Goal: Task Accomplishment & Management: Complete application form

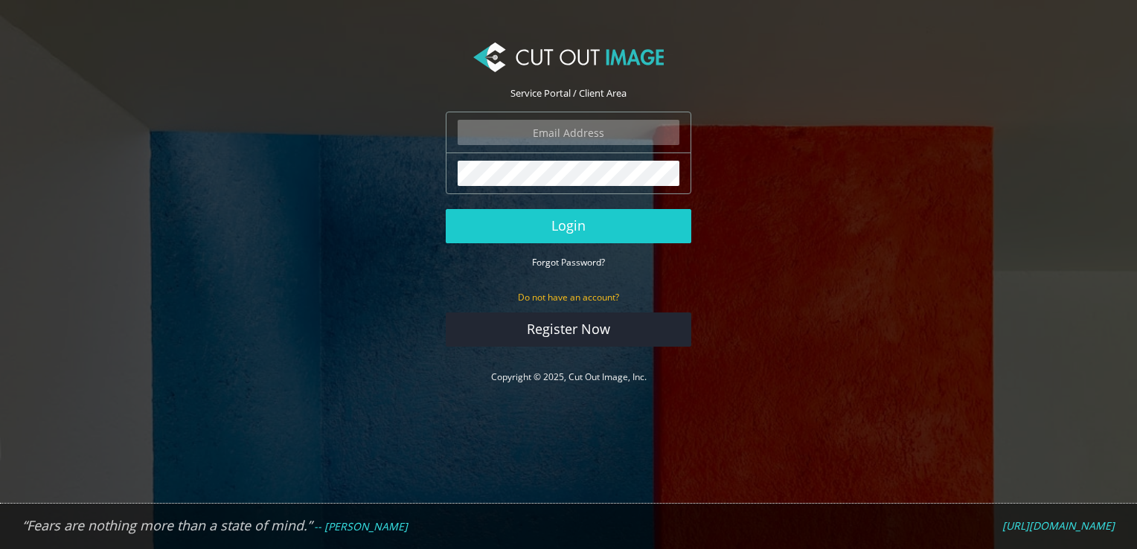
click at [551, 123] on input "email" at bounding box center [569, 132] width 222 height 25
type input "[EMAIL_ADDRESS][DOMAIN_NAME]"
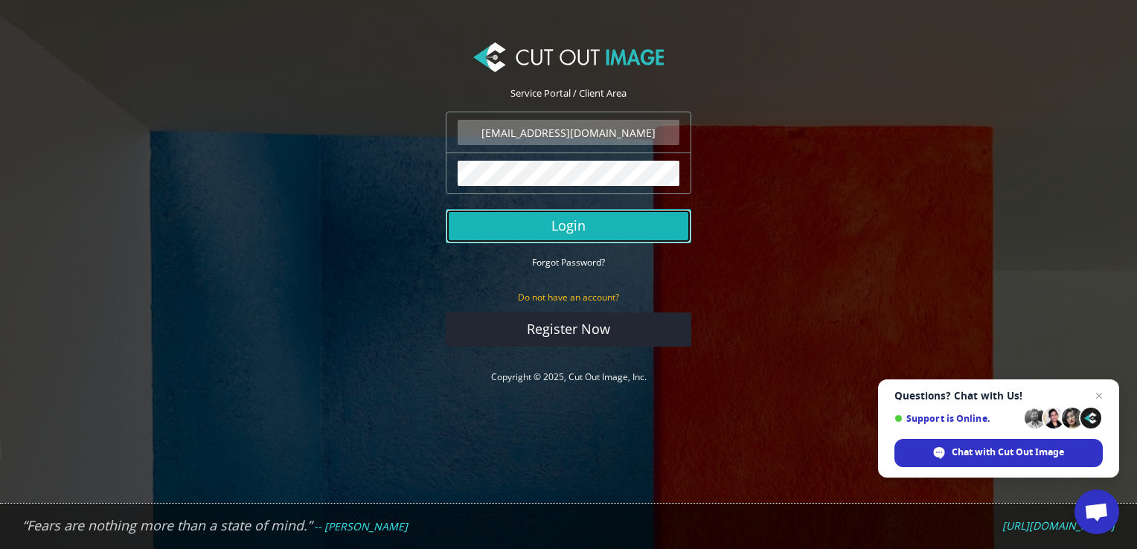
click at [563, 228] on button "Login" at bounding box center [569, 226] width 246 height 34
type input "[EMAIL_ADDRESS][DOMAIN_NAME]"
click at [568, 225] on button "Login" at bounding box center [569, 226] width 246 height 34
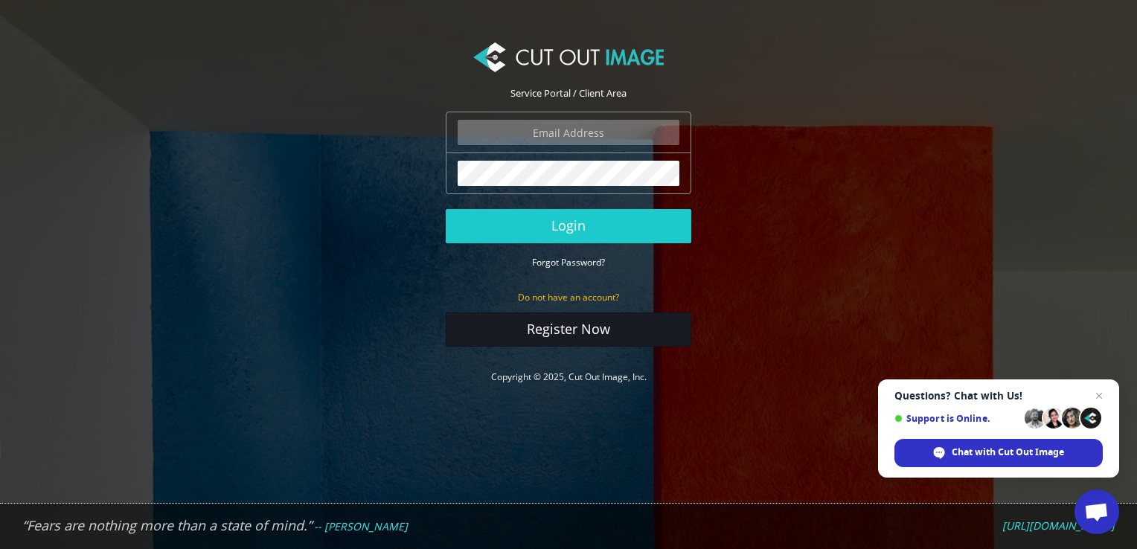
type input "[EMAIL_ADDRESS][DOMAIN_NAME]"
click at [567, 331] on link "Register Now" at bounding box center [569, 330] width 246 height 34
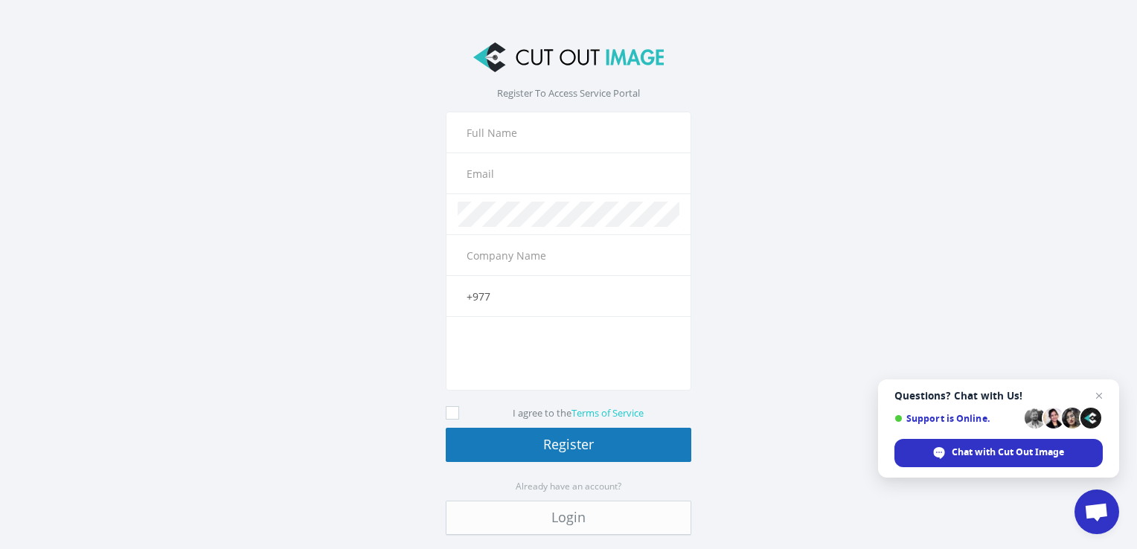
type input "[EMAIL_ADDRESS][DOMAIN_NAME]"
click at [522, 293] on input "+977" at bounding box center [569, 296] width 222 height 25
type input "[PHONE_NUMBER]"
click at [446, 410] on icon at bounding box center [452, 412] width 13 height 13
click at [449, 410] on input "I agree to the Terms of Service" at bounding box center [454, 414] width 10 height 10
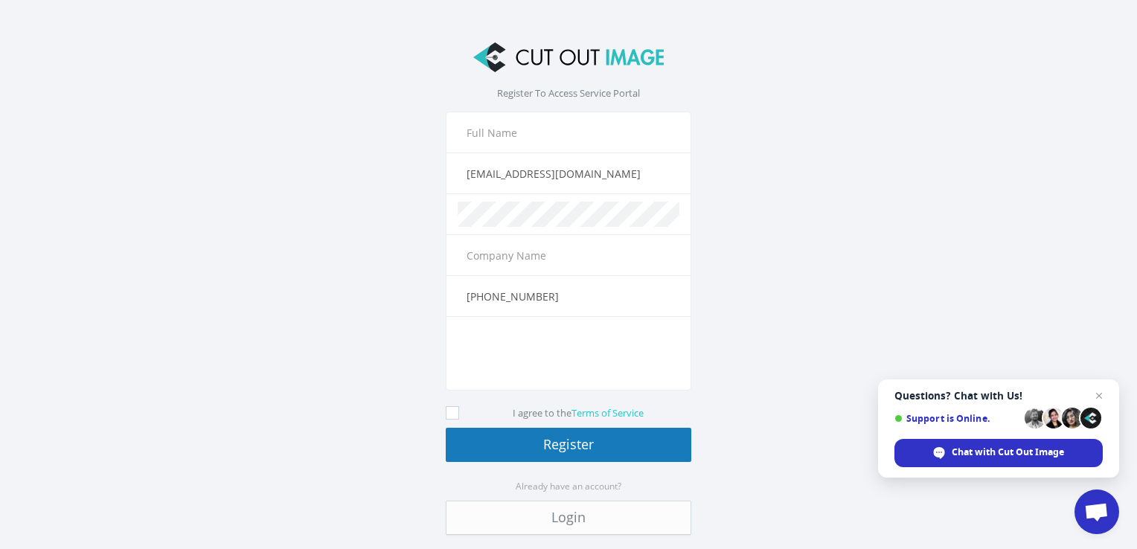
checkbox input "true"
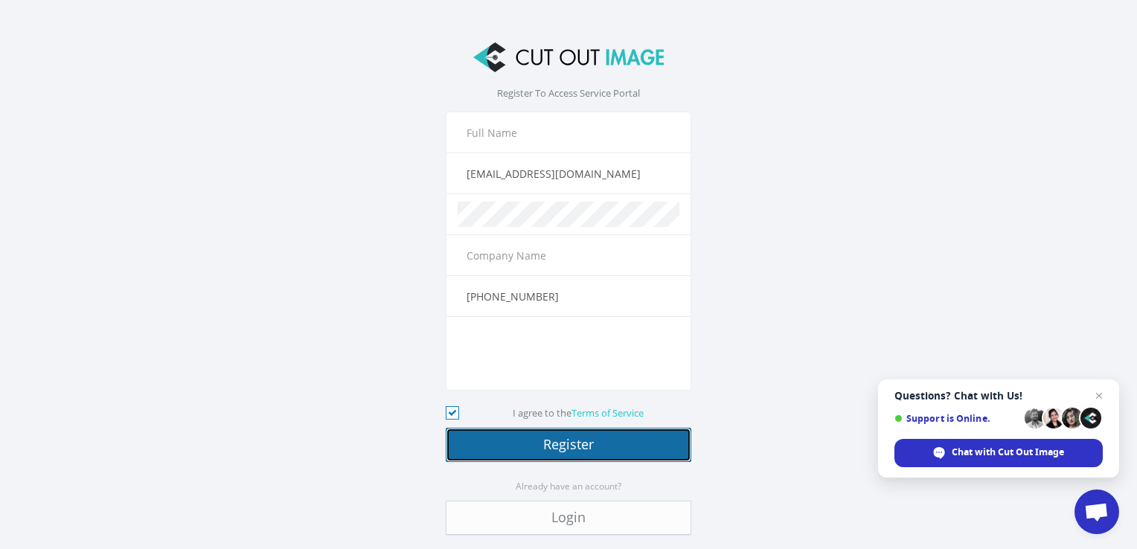
click at [580, 447] on button "Register" at bounding box center [569, 445] width 246 height 34
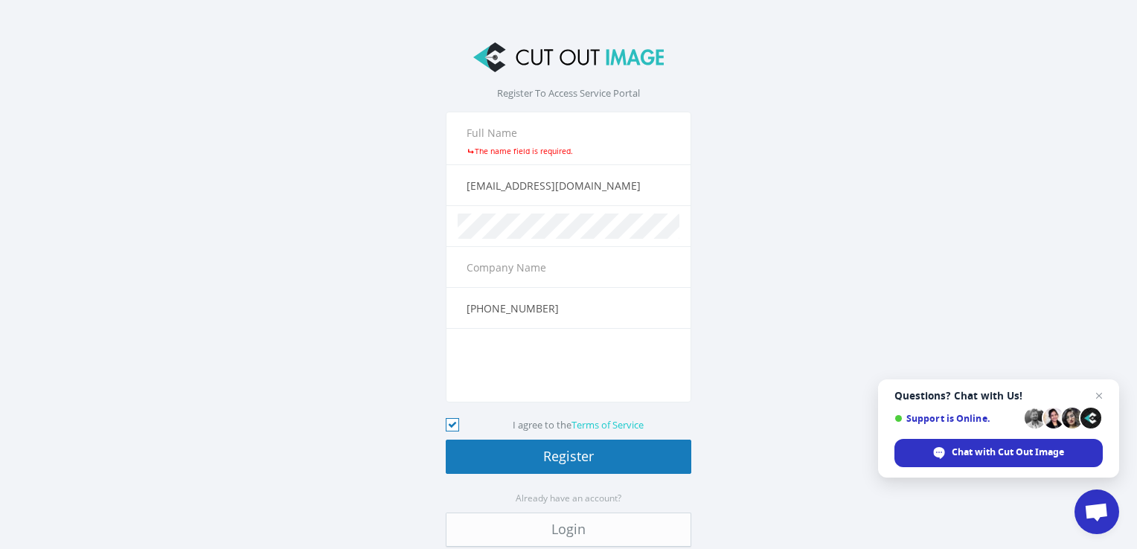
click at [518, 146] on div "The name field is required." at bounding box center [569, 151] width 222 height 12
click at [509, 159] on div "The name field is required." at bounding box center [569, 139] width 246 height 54
drag, startPoint x: 509, startPoint y: 159, endPoint x: 493, endPoint y: 134, distance: 30.1
click at [493, 134] on div "The name field is required." at bounding box center [569, 139] width 246 height 54
click at [493, 134] on input "text" at bounding box center [569, 132] width 222 height 25
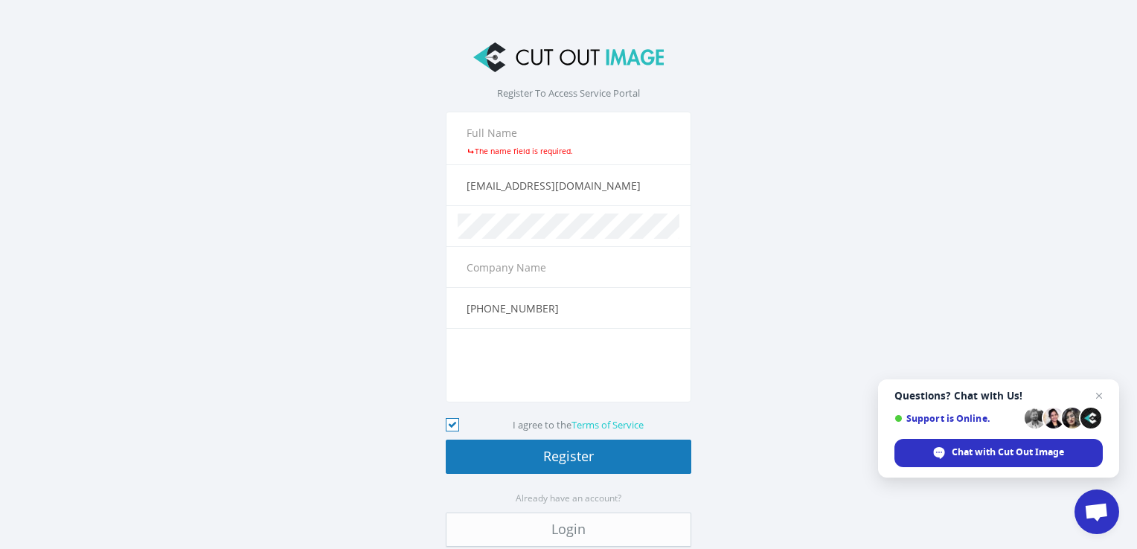
click at [493, 134] on input "text" at bounding box center [569, 132] width 222 height 25
type input "[PERSON_NAME]"
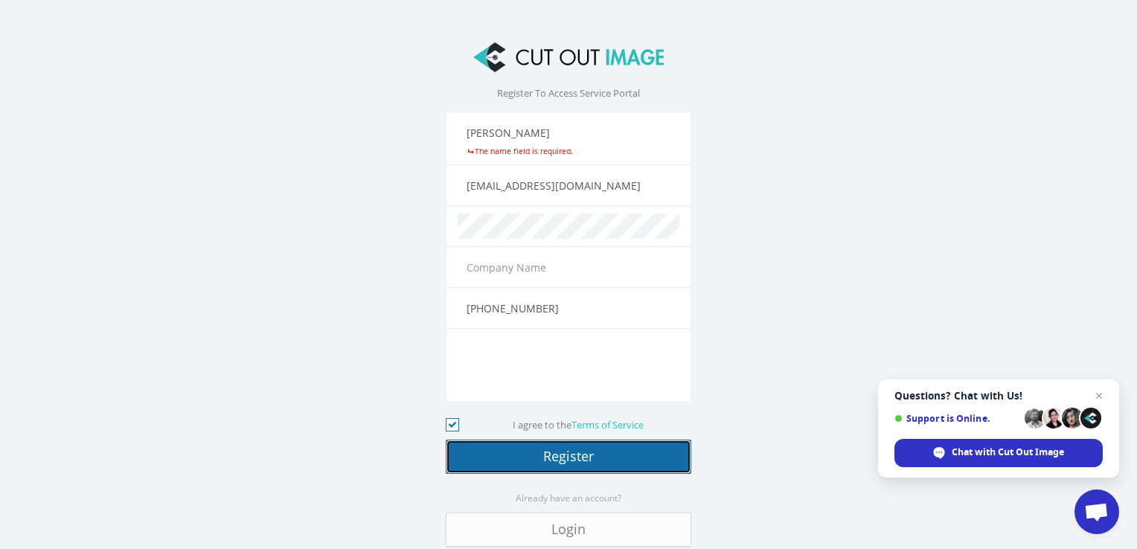
click at [560, 453] on button "Register" at bounding box center [569, 457] width 246 height 34
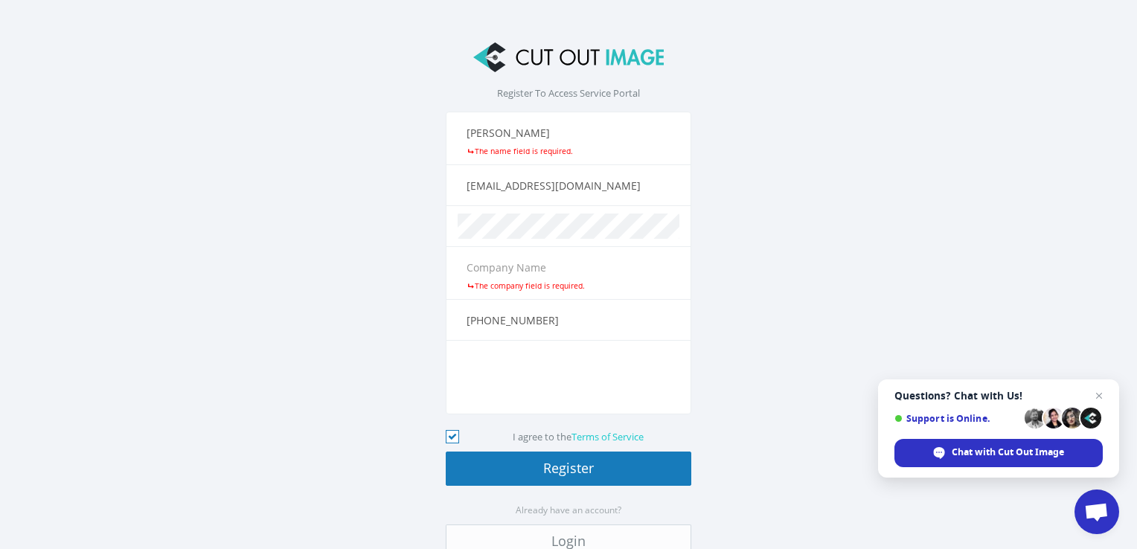
click at [545, 290] on div "The company field is required." at bounding box center [569, 286] width 222 height 12
click at [544, 280] on div "The company field is required." at bounding box center [569, 286] width 222 height 12
click at [533, 268] on input "text" at bounding box center [569, 267] width 222 height 25
type input "image"
click at [371, 338] on section "Register To Access Service Portal Toni Wllems The name field is required. toniw…" at bounding box center [568, 309] width 1137 height 574
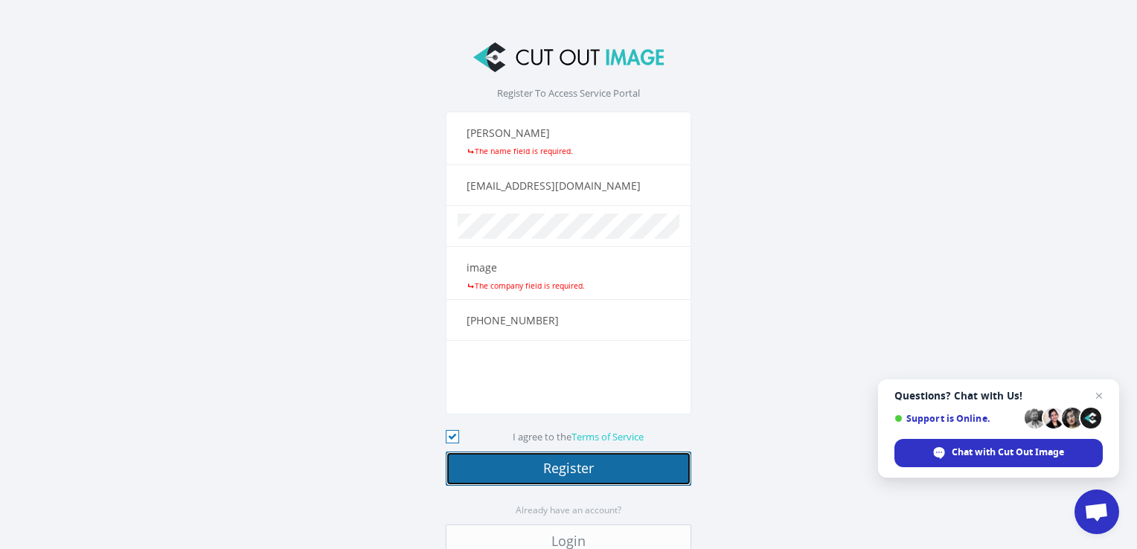
click at [546, 464] on button "Register" at bounding box center [569, 469] width 246 height 34
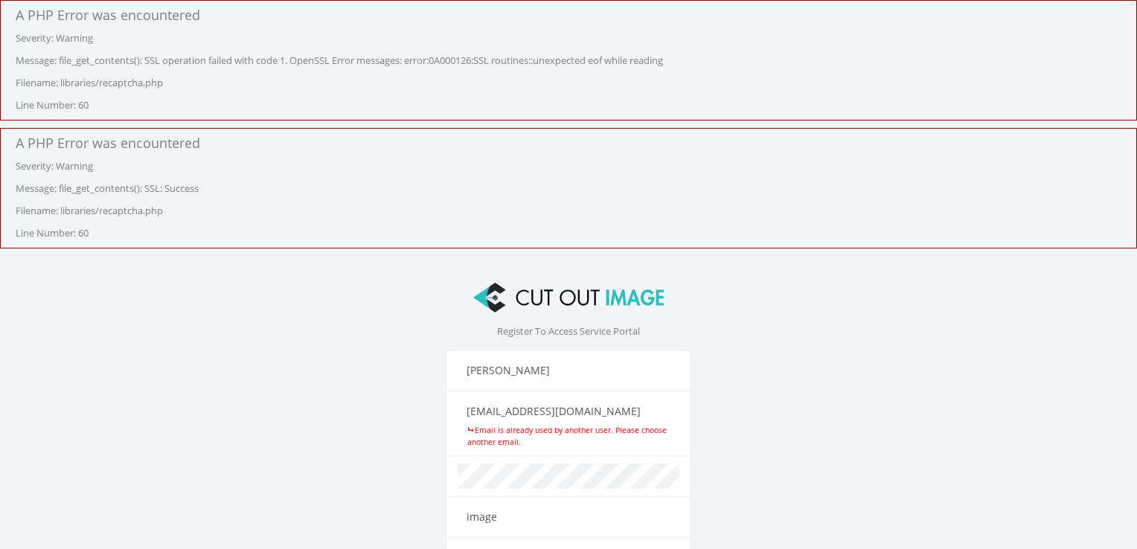
scroll to position [301, 0]
